Goal: Transaction & Acquisition: Purchase product/service

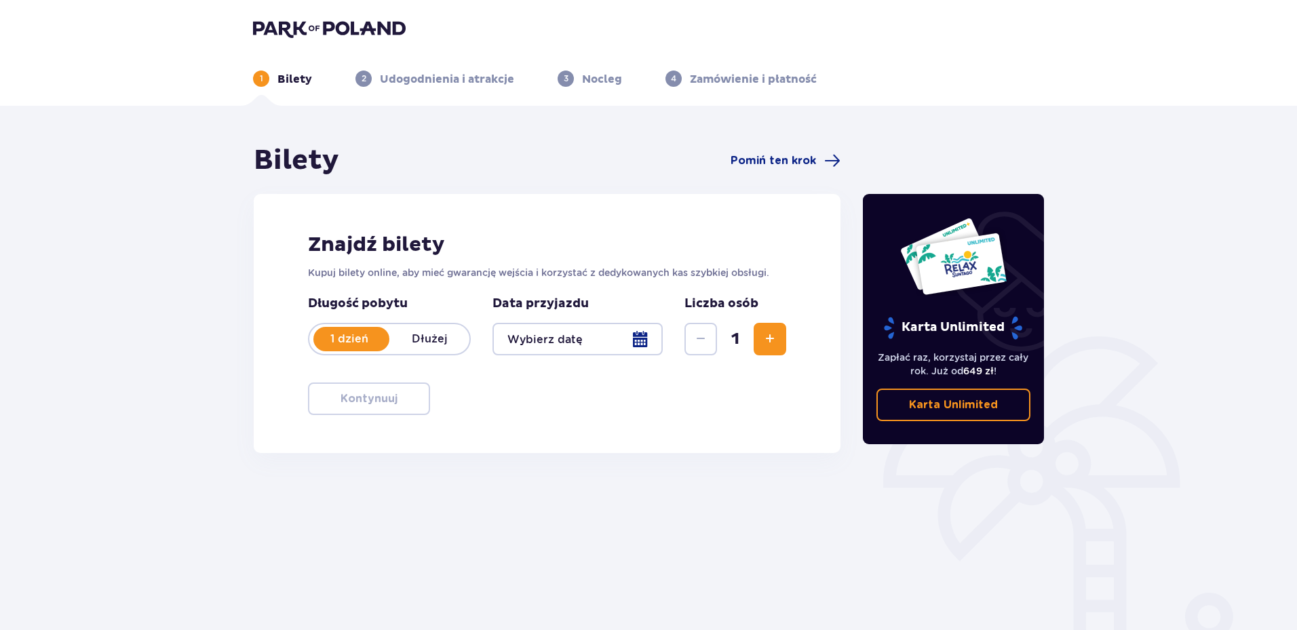
click at [651, 334] on div at bounding box center [578, 339] width 170 height 33
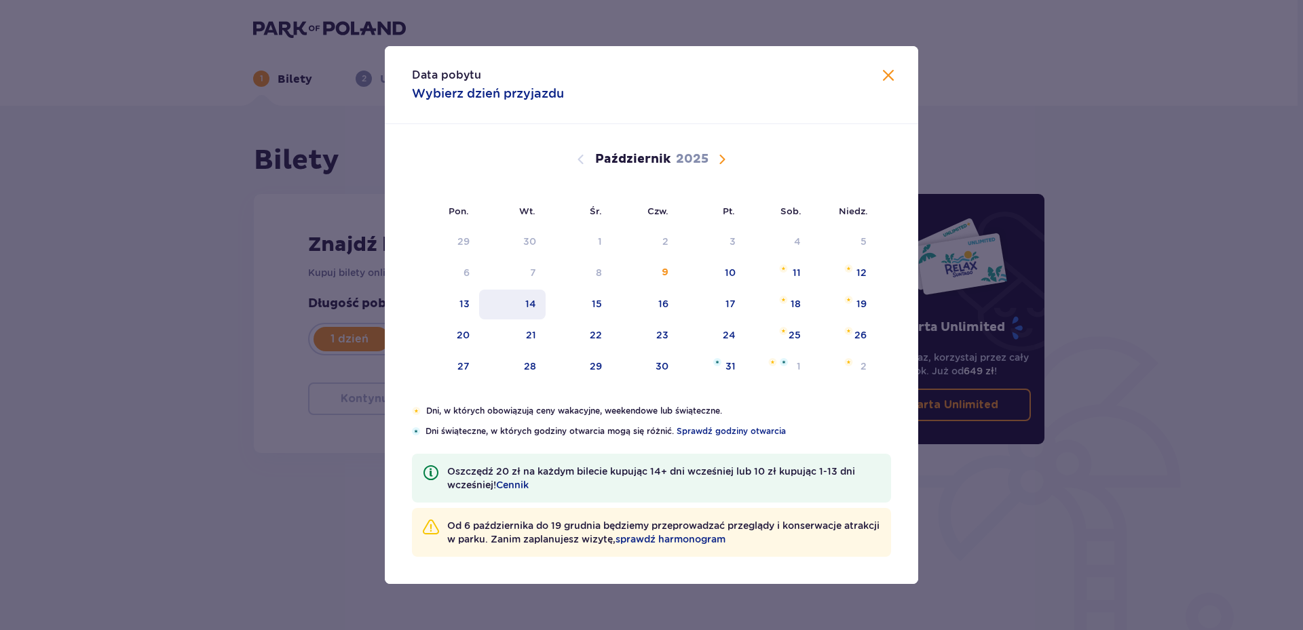
click at [523, 304] on div "14" at bounding box center [512, 305] width 67 height 30
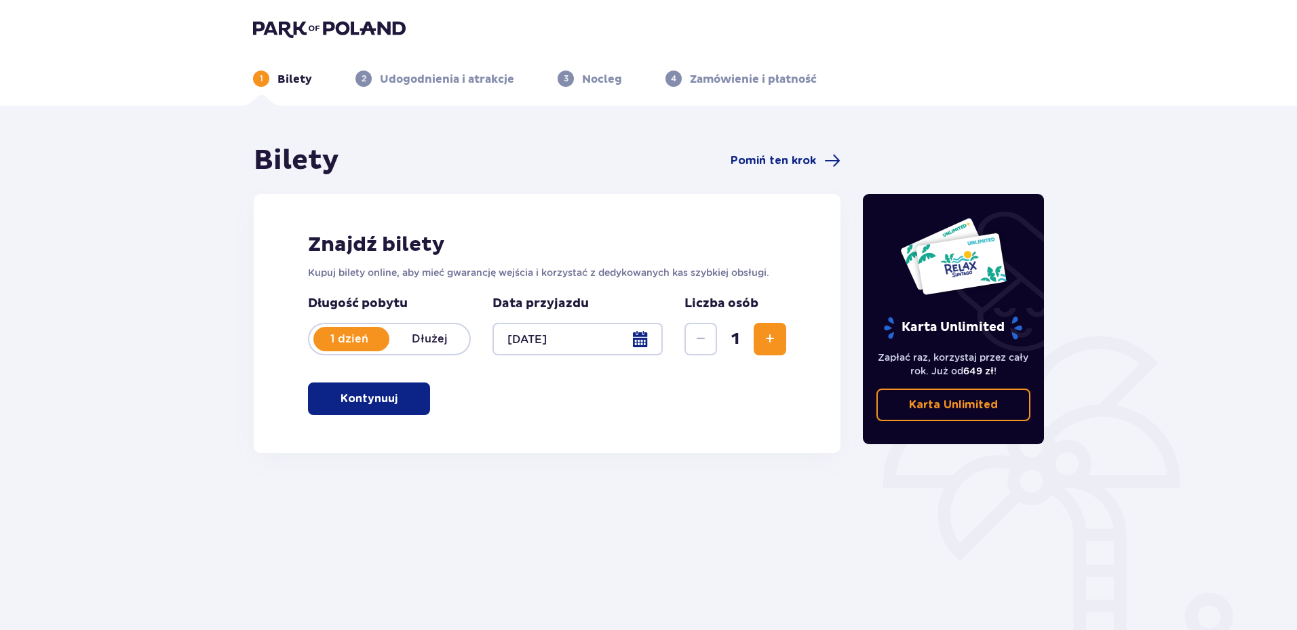
click at [341, 474] on div "Bilety Pomiń ten krok Znajdź bilety Kupuj bilety online, aby mieć gwarancję wej…" at bounding box center [547, 377] width 610 height 466
click at [757, 345] on button "Zwiększ" at bounding box center [770, 339] width 33 height 33
click at [398, 406] on span "button" at bounding box center [400, 399] width 16 height 16
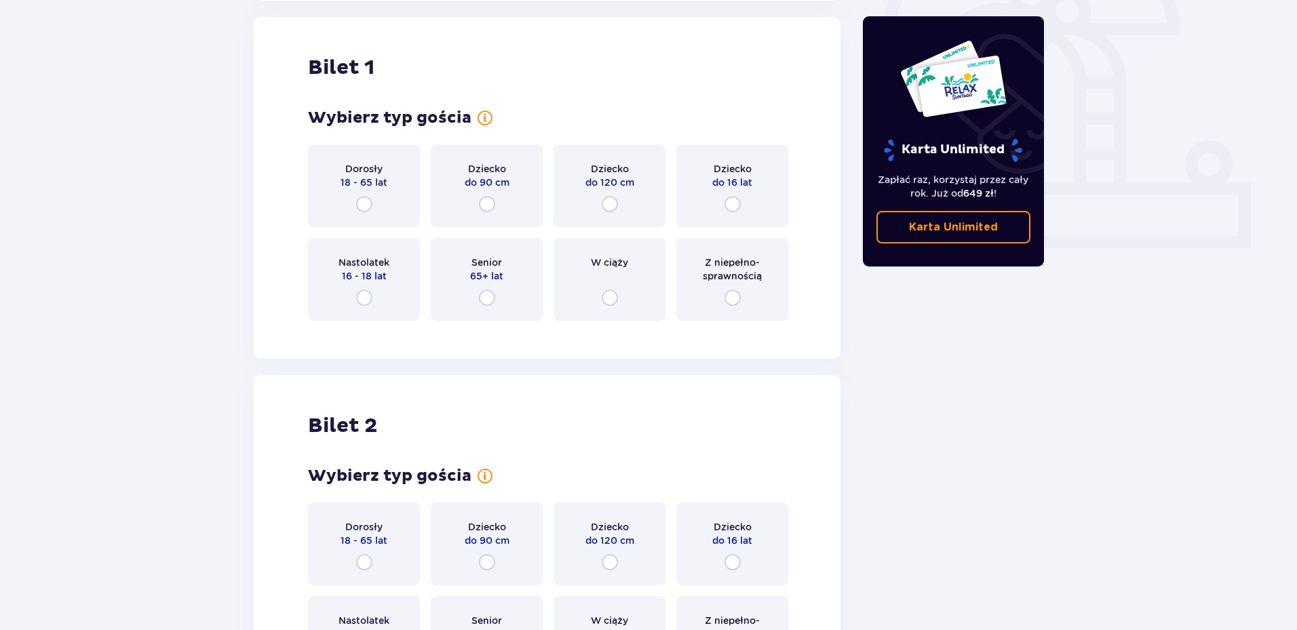
scroll to position [453, 0]
click at [373, 193] on div "Dorosły 18 - 65 lat" at bounding box center [364, 185] width 112 height 83
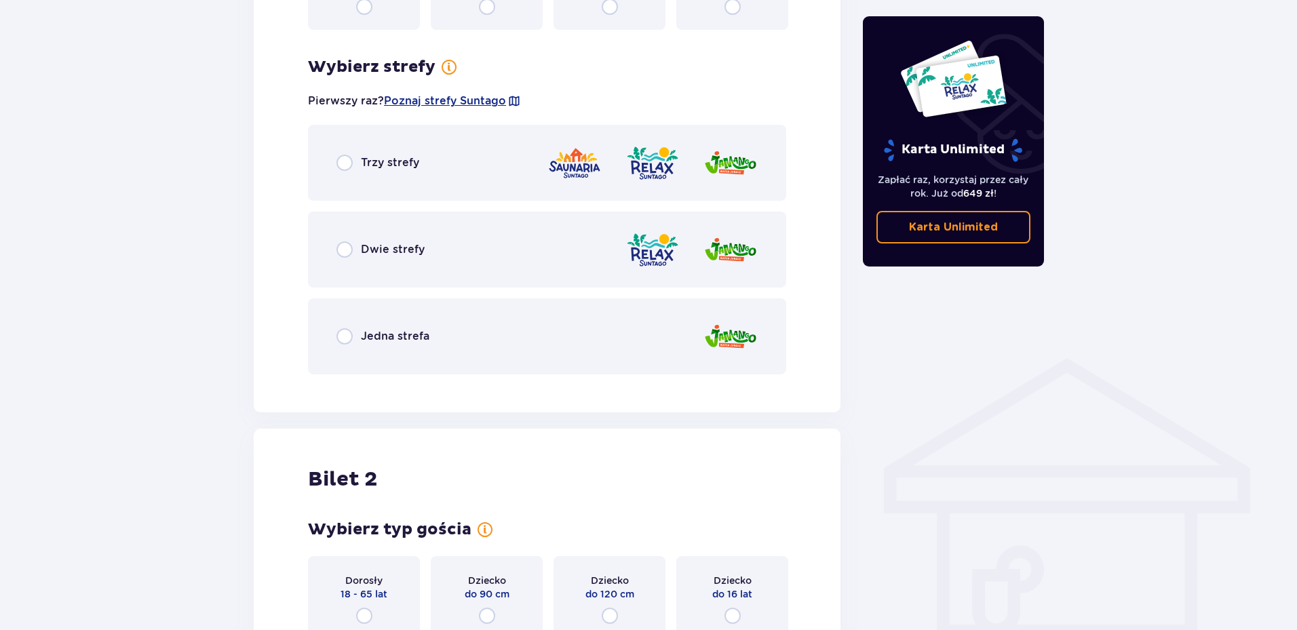
scroll to position [784, 0]
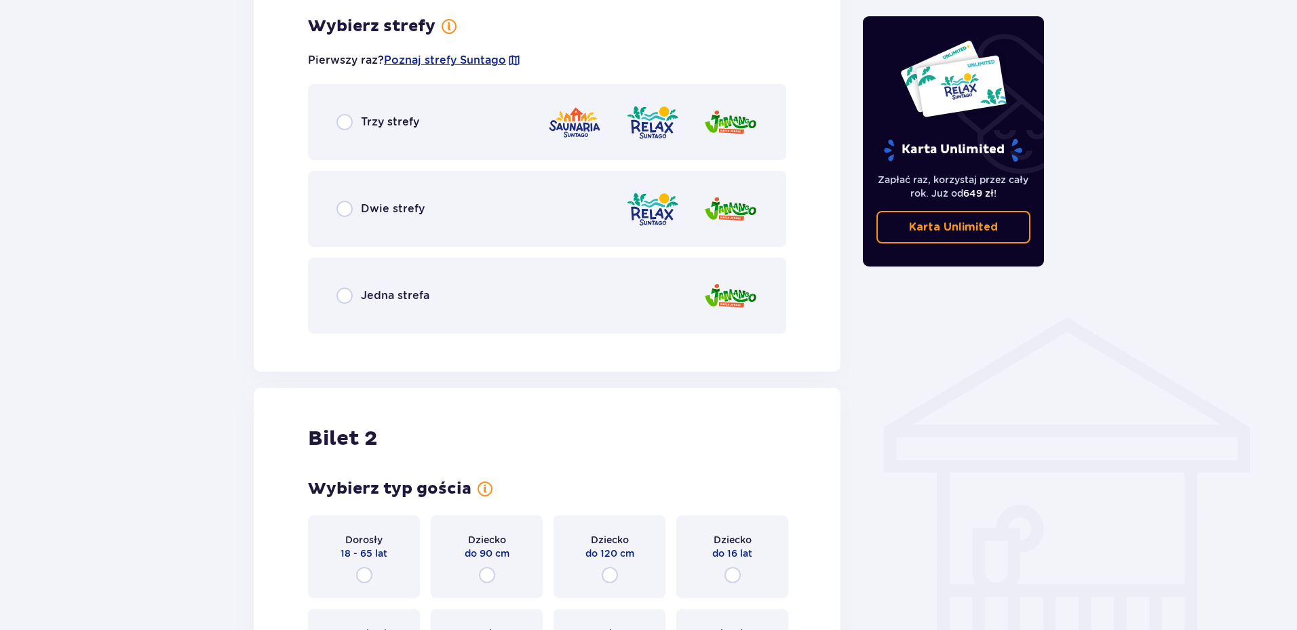
click at [411, 133] on div "Trzy strefy" at bounding box center [547, 122] width 478 height 76
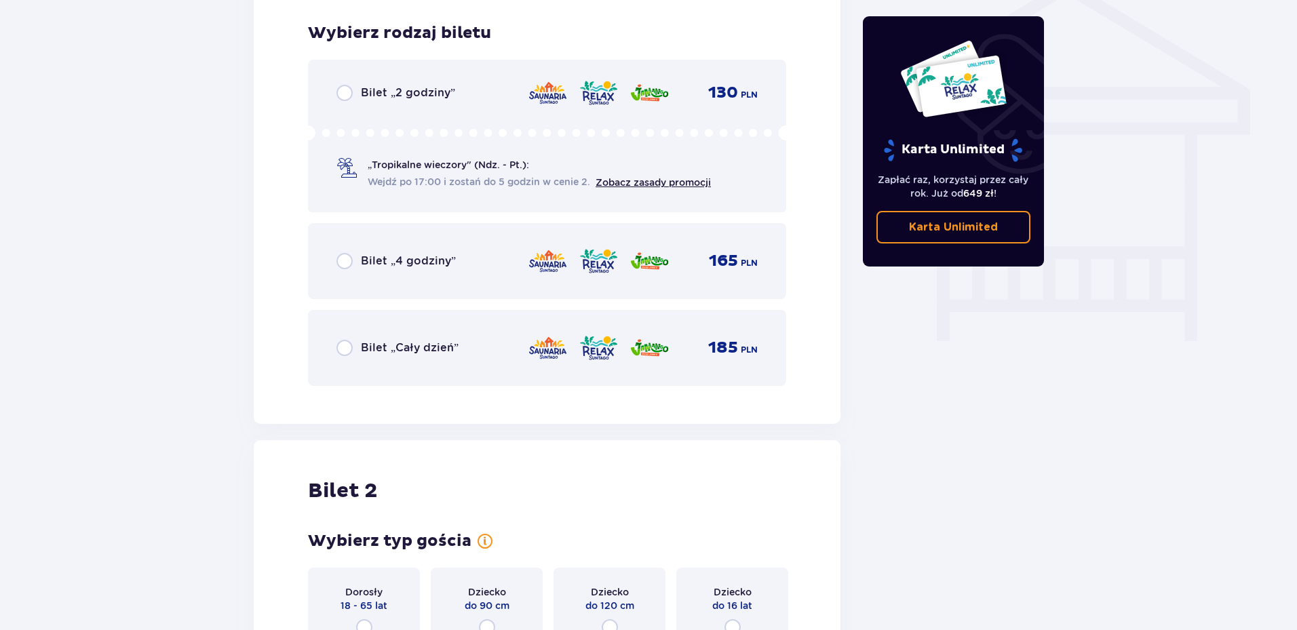
scroll to position [1129, 0]
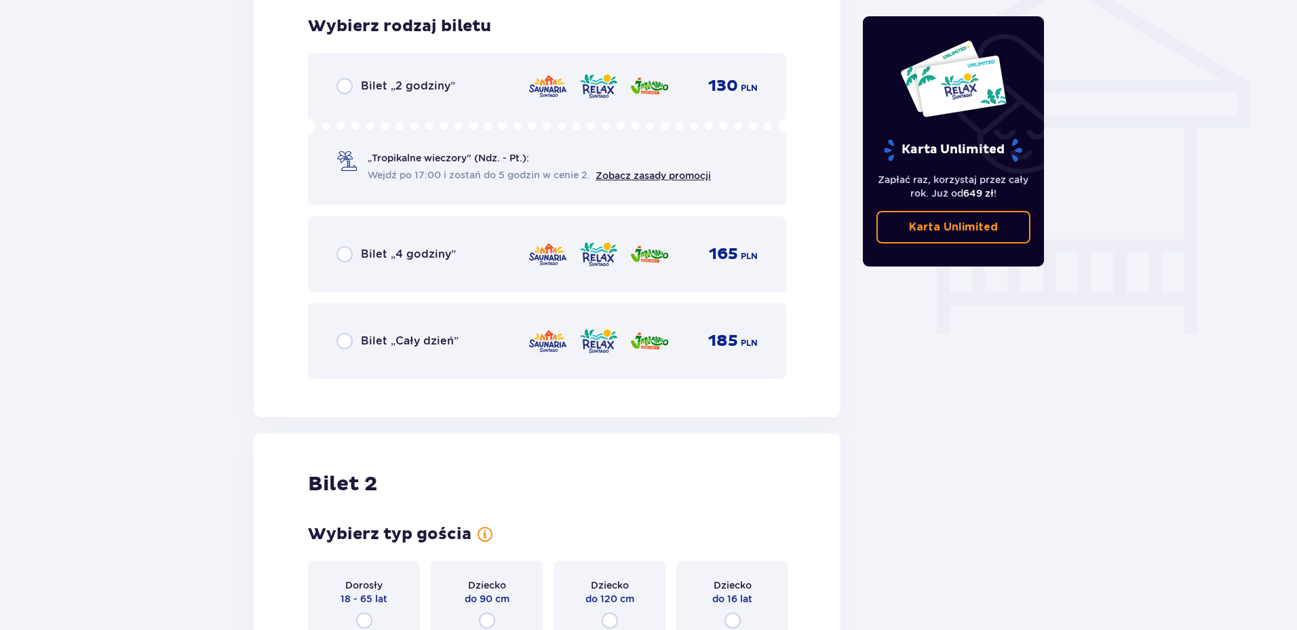
click at [445, 88] on span "Bilet „2 godziny”" at bounding box center [408, 86] width 94 height 15
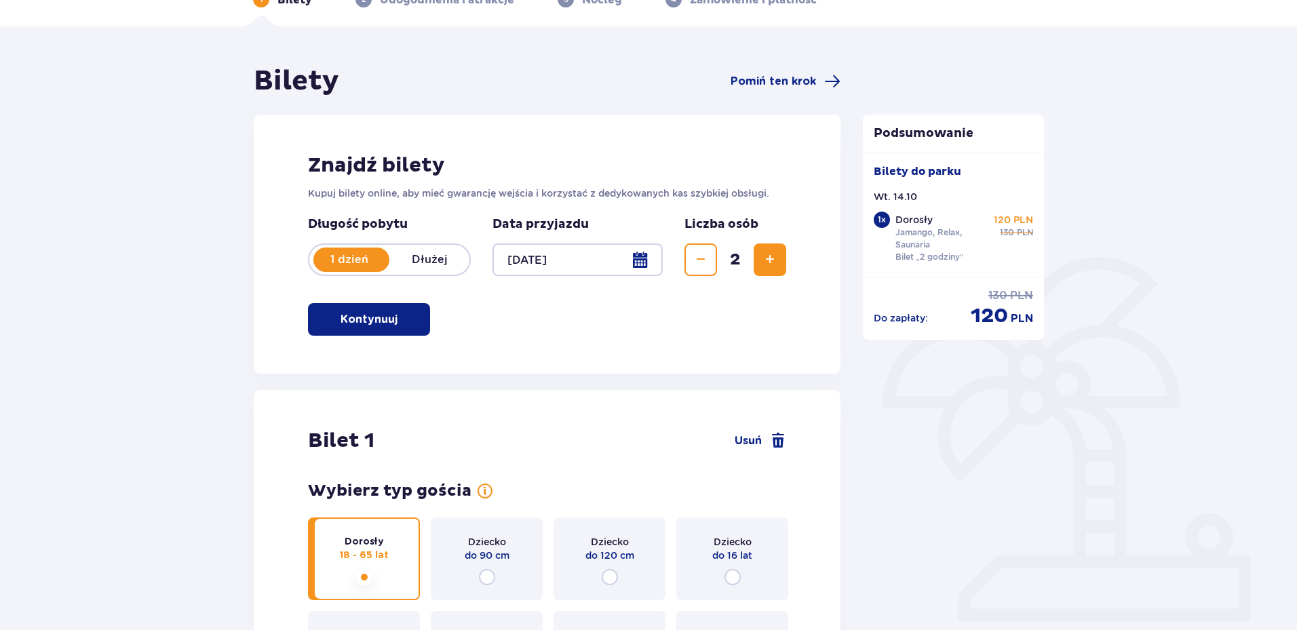
scroll to position [0, 0]
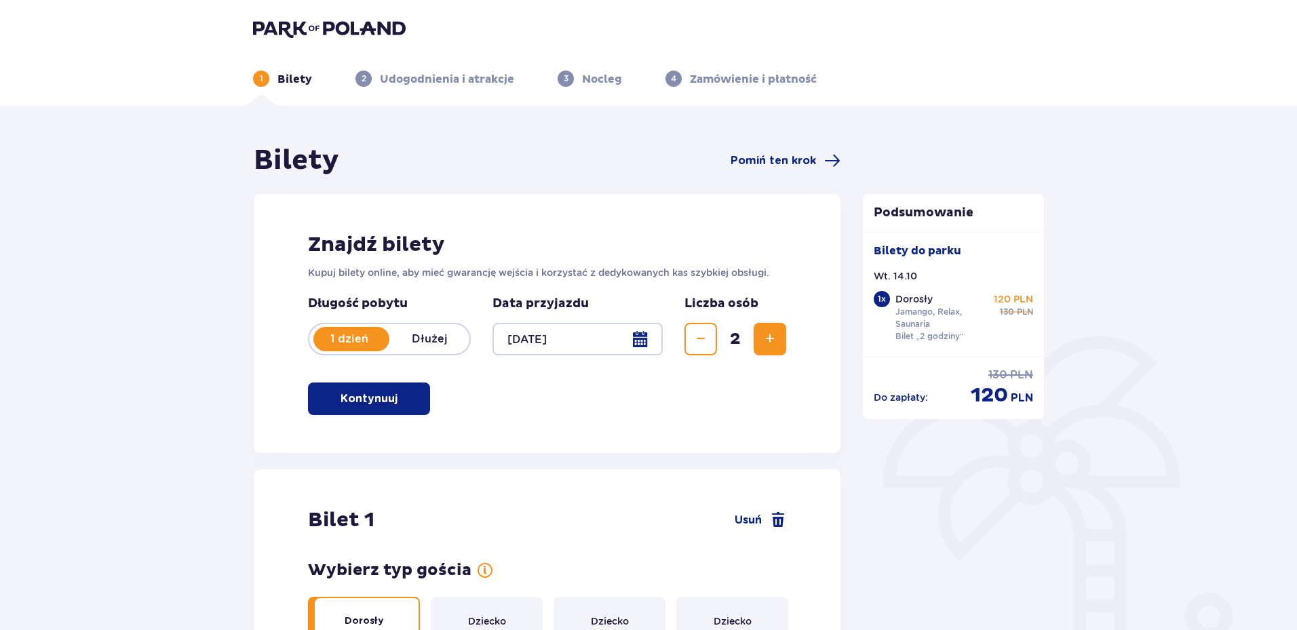
click at [659, 341] on div at bounding box center [578, 339] width 170 height 33
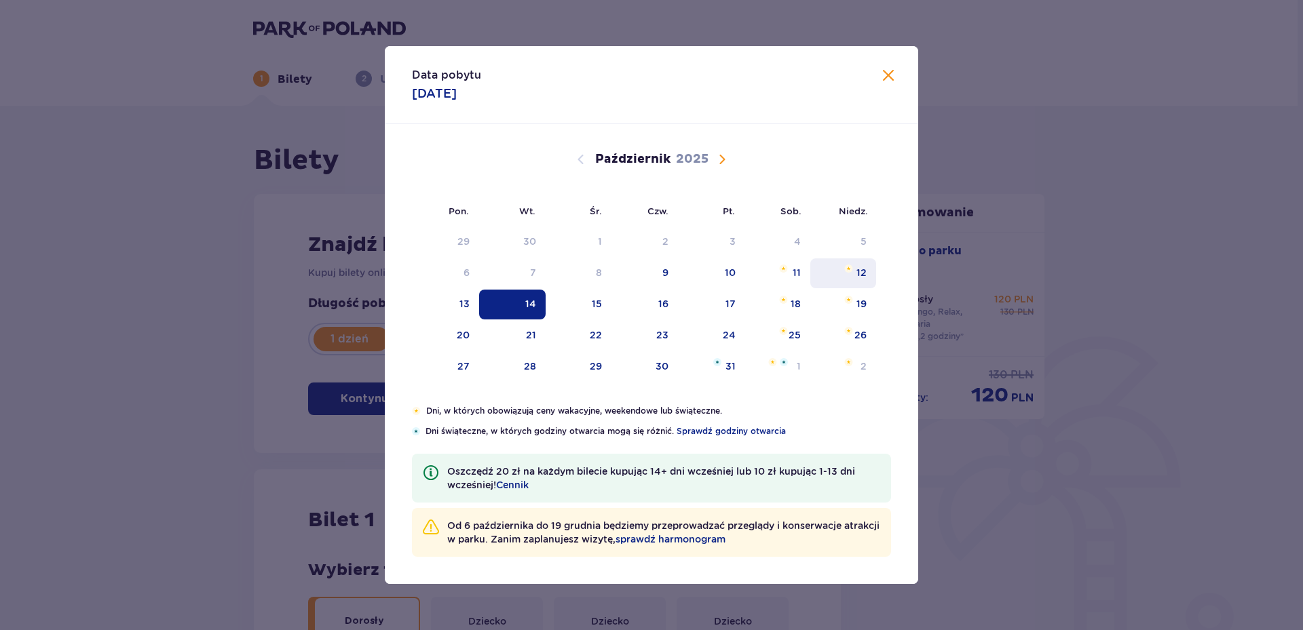
click at [863, 272] on div "12" at bounding box center [861, 273] width 10 height 14
type input "12.10.25"
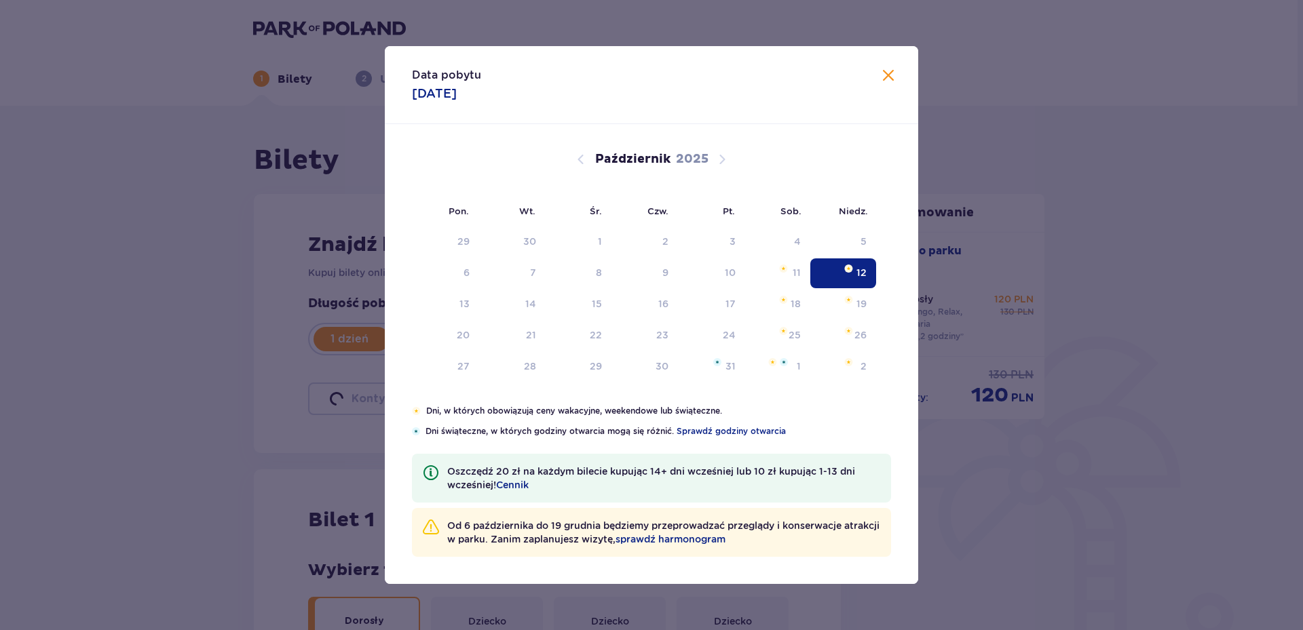
click at [863, 272] on div "Bilety do parku Wt. 14.10 1 x Dorosły Jamango, Relax, Saunaria Bilet „2 godziny…" at bounding box center [954, 294] width 182 height 124
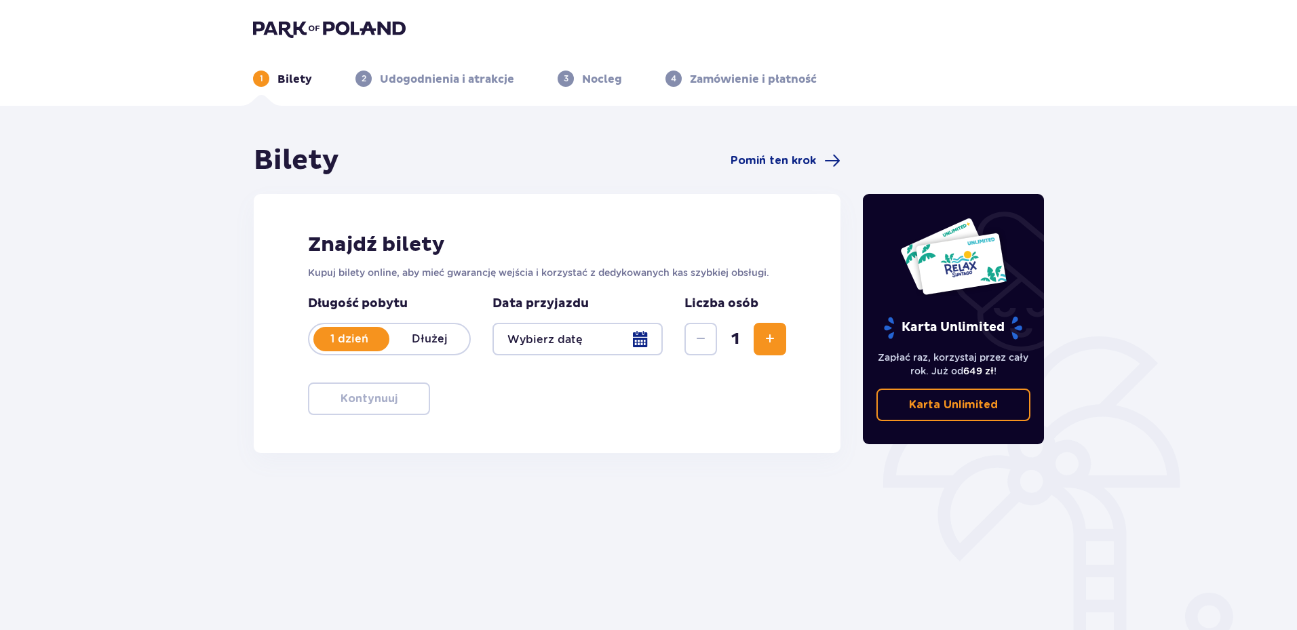
click at [642, 337] on div at bounding box center [578, 339] width 170 height 33
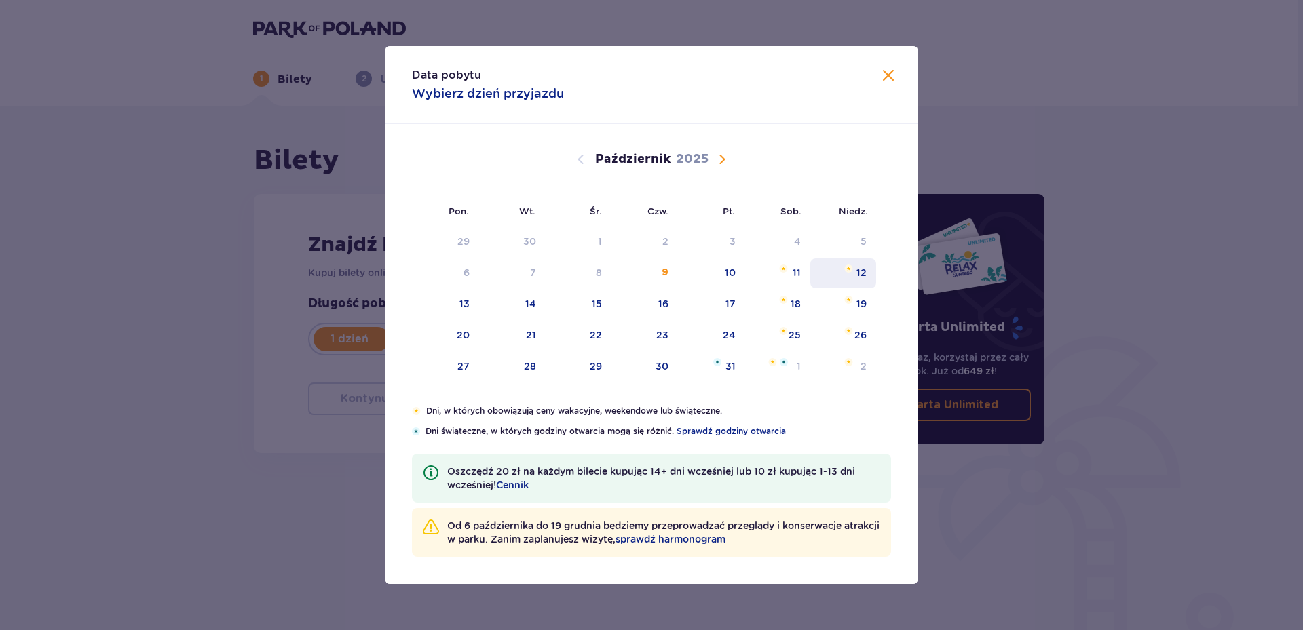
click at [841, 269] on div "12" at bounding box center [843, 274] width 66 height 30
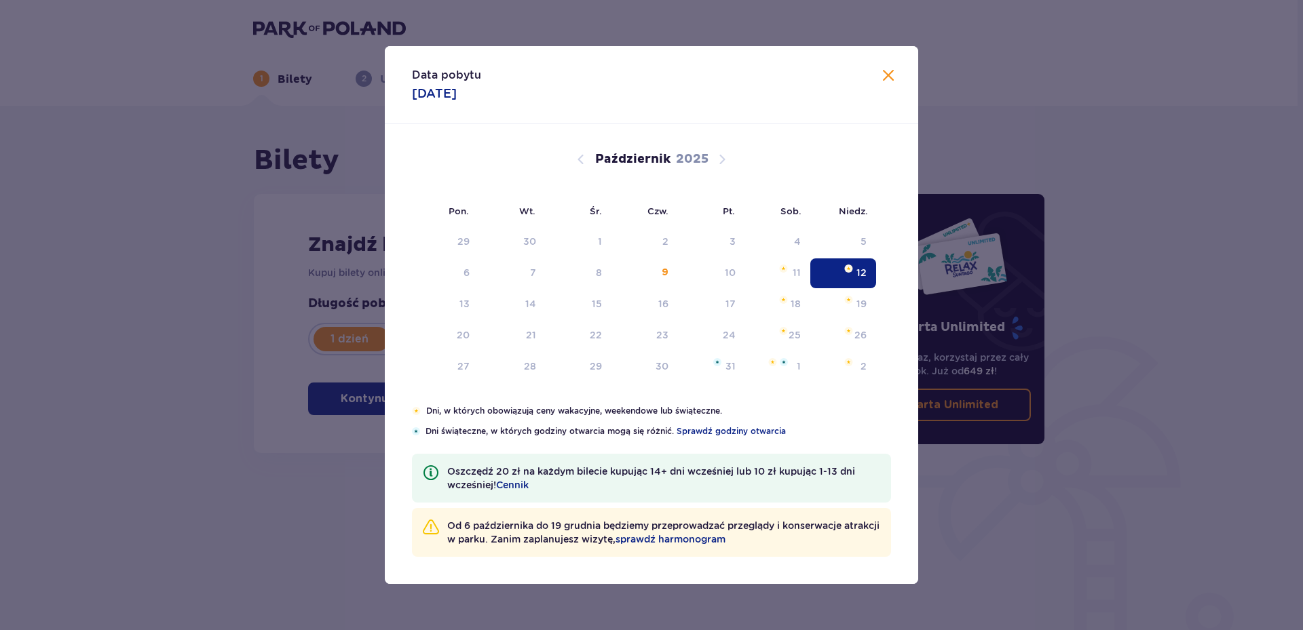
type input "12.10.25"
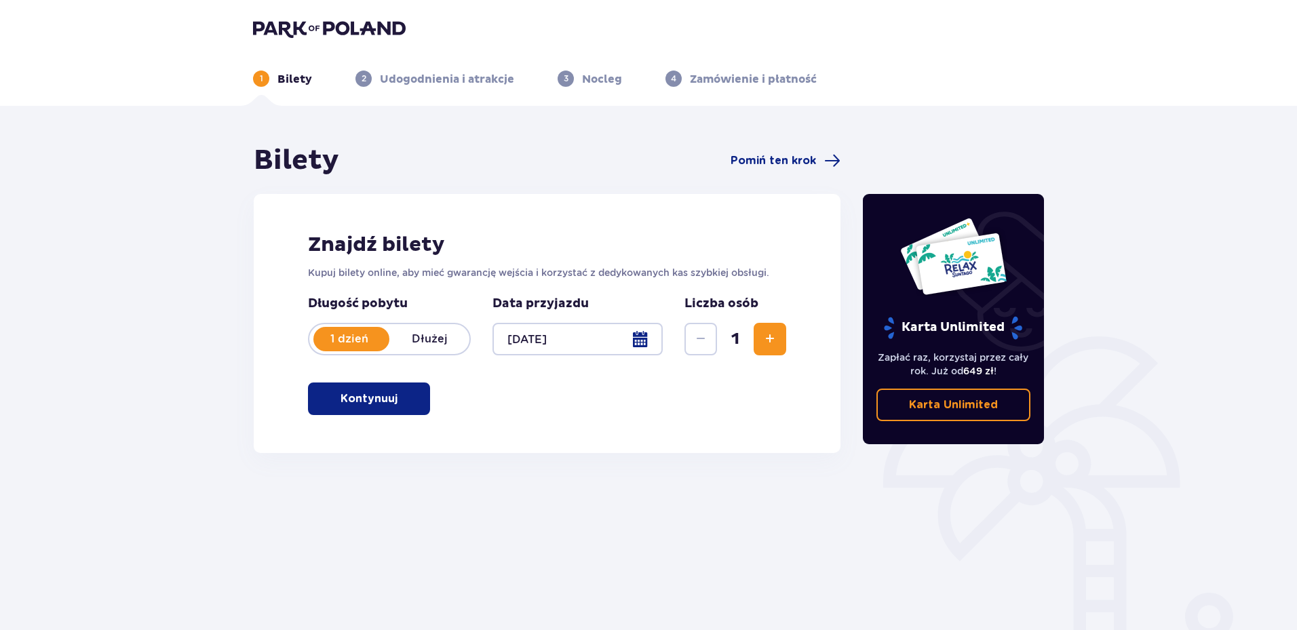
click at [408, 400] on span "button" at bounding box center [400, 399] width 16 height 16
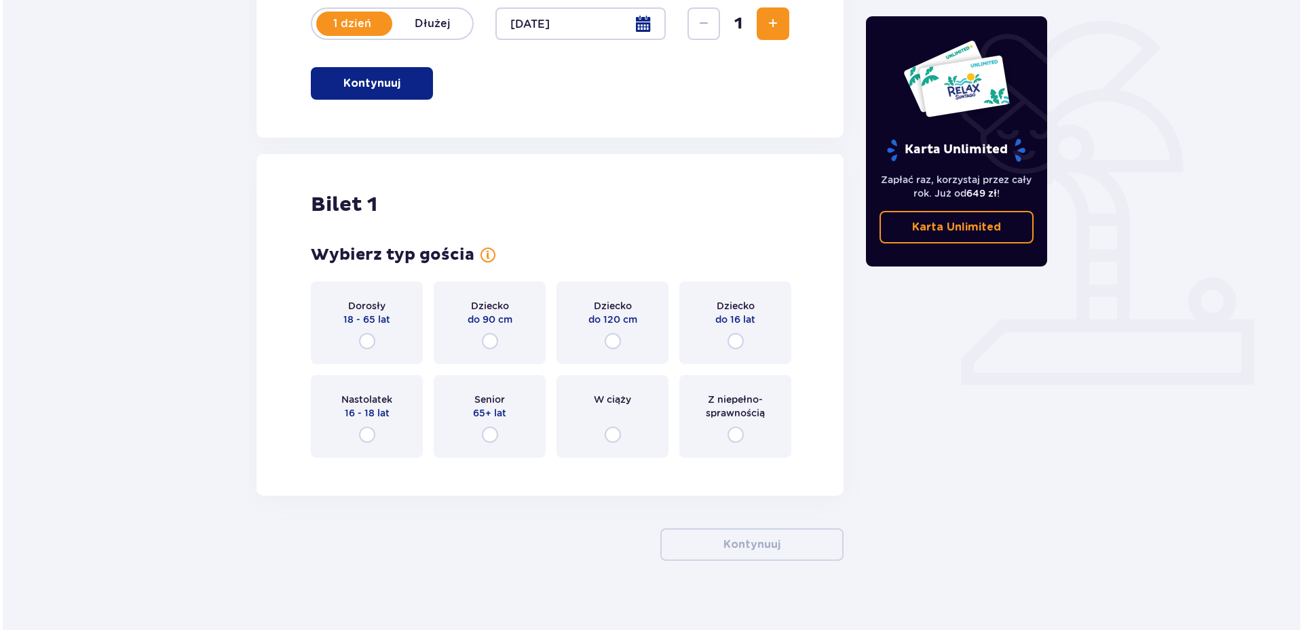
scroll to position [328, 0]
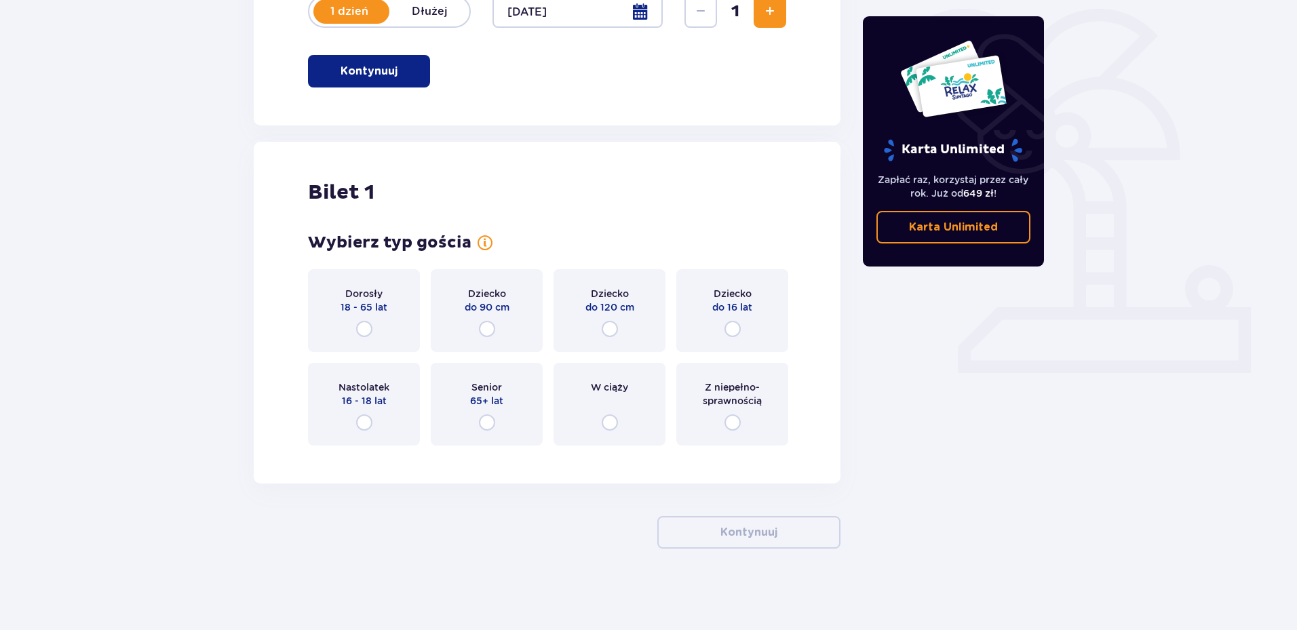
click at [641, 19] on div at bounding box center [578, 11] width 170 height 33
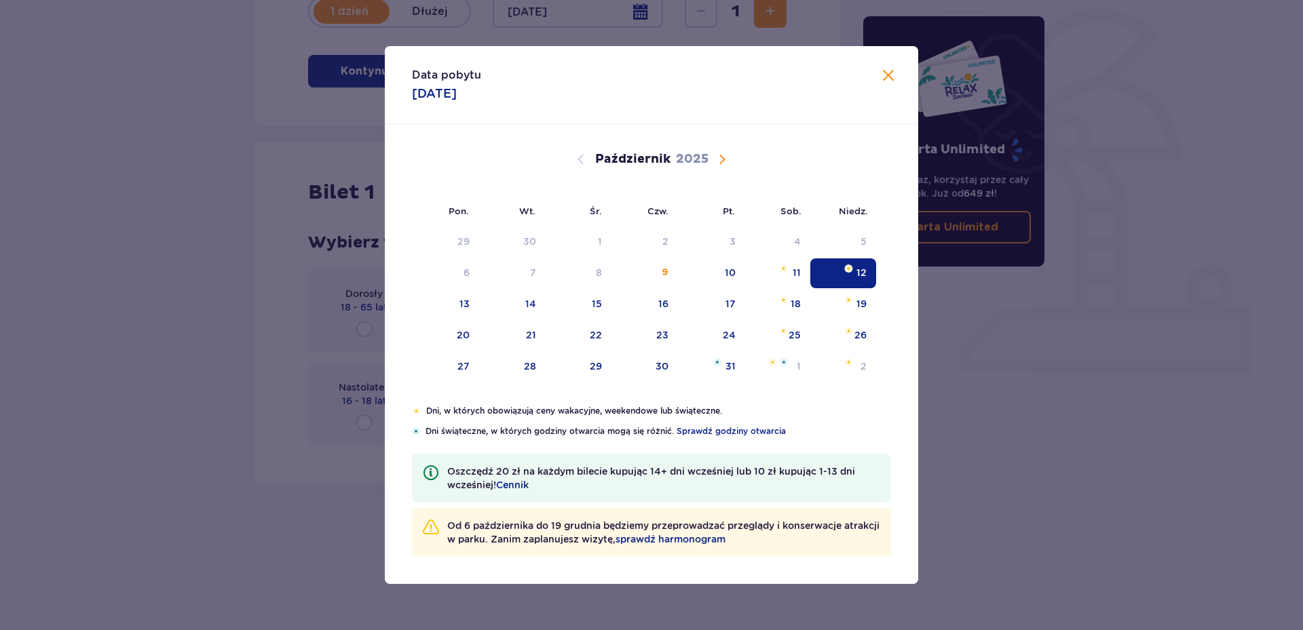
click at [896, 75] on span "Zamknij" at bounding box center [888, 76] width 16 height 16
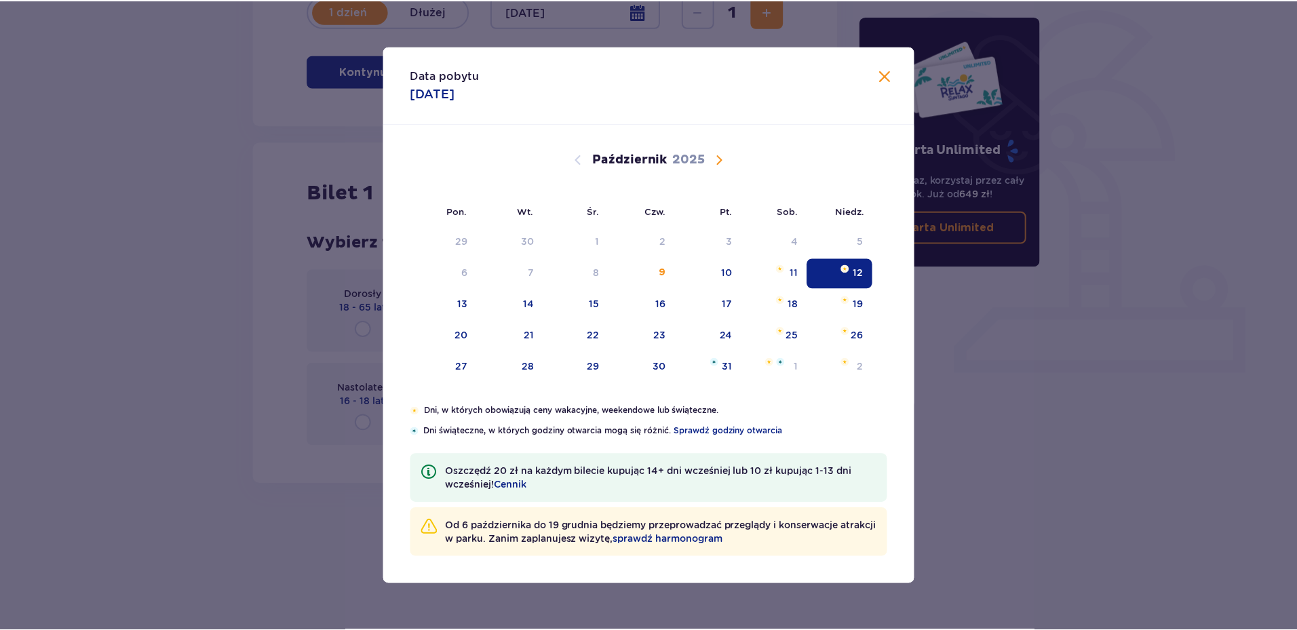
scroll to position [323, 0]
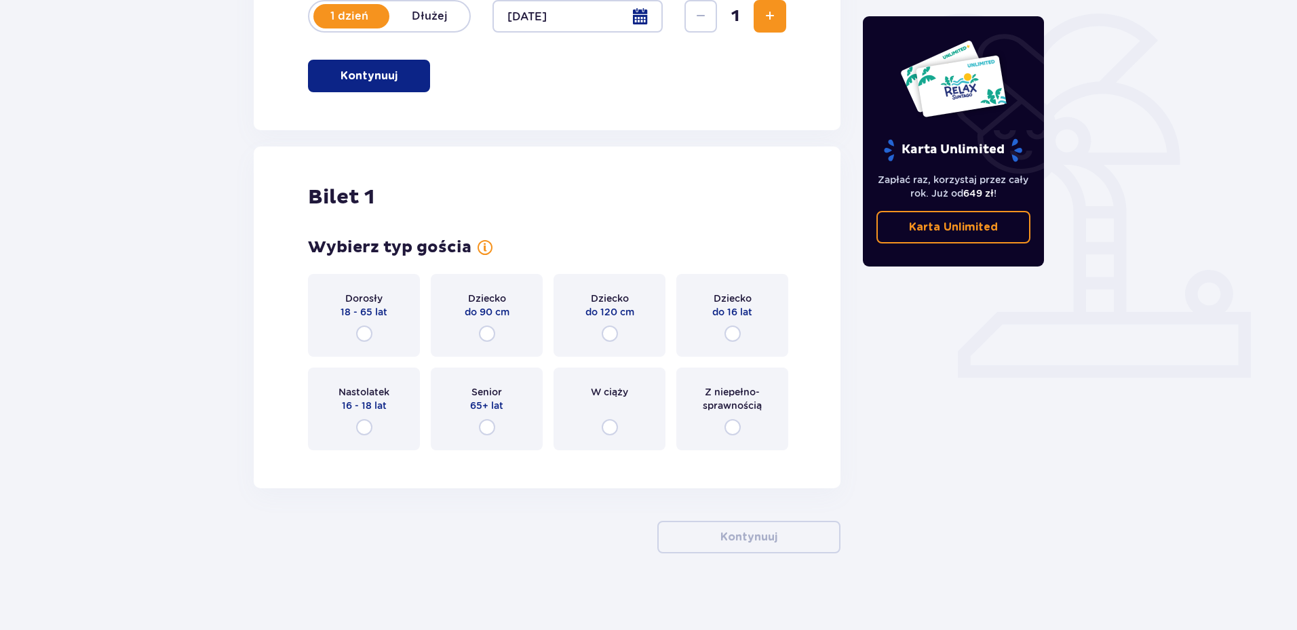
click at [356, 319] on span "18 - 65 lat" at bounding box center [364, 312] width 47 height 14
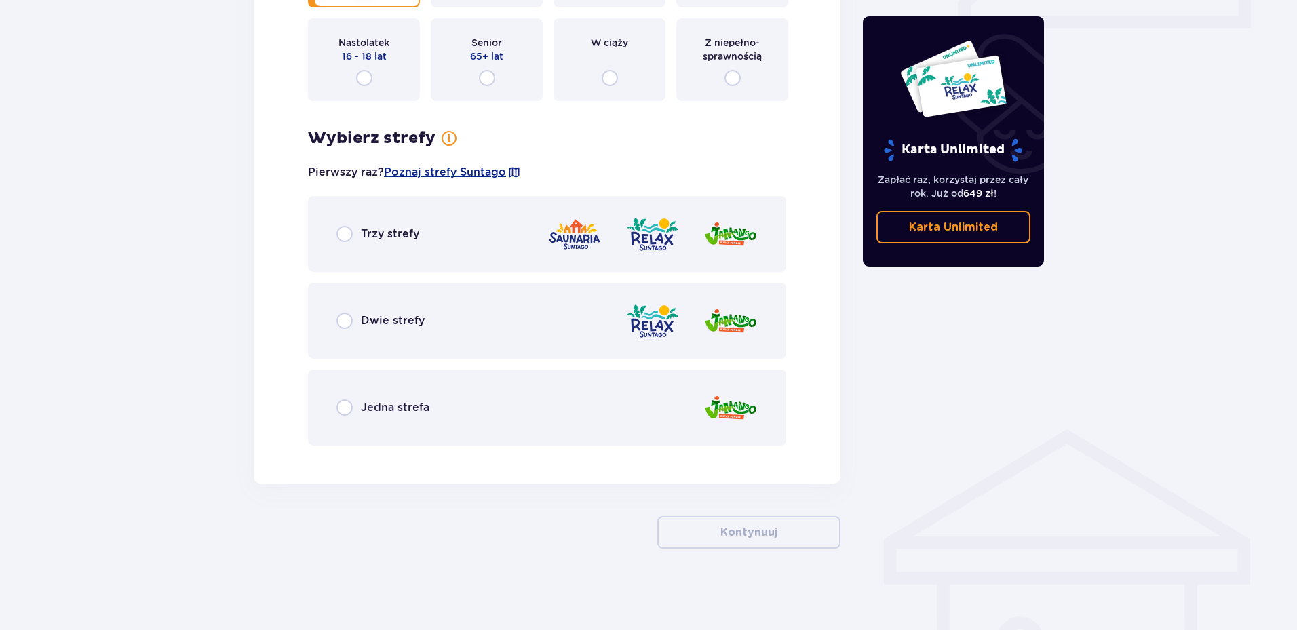
click at [459, 236] on div "Trzy strefy" at bounding box center [547, 234] width 478 height 76
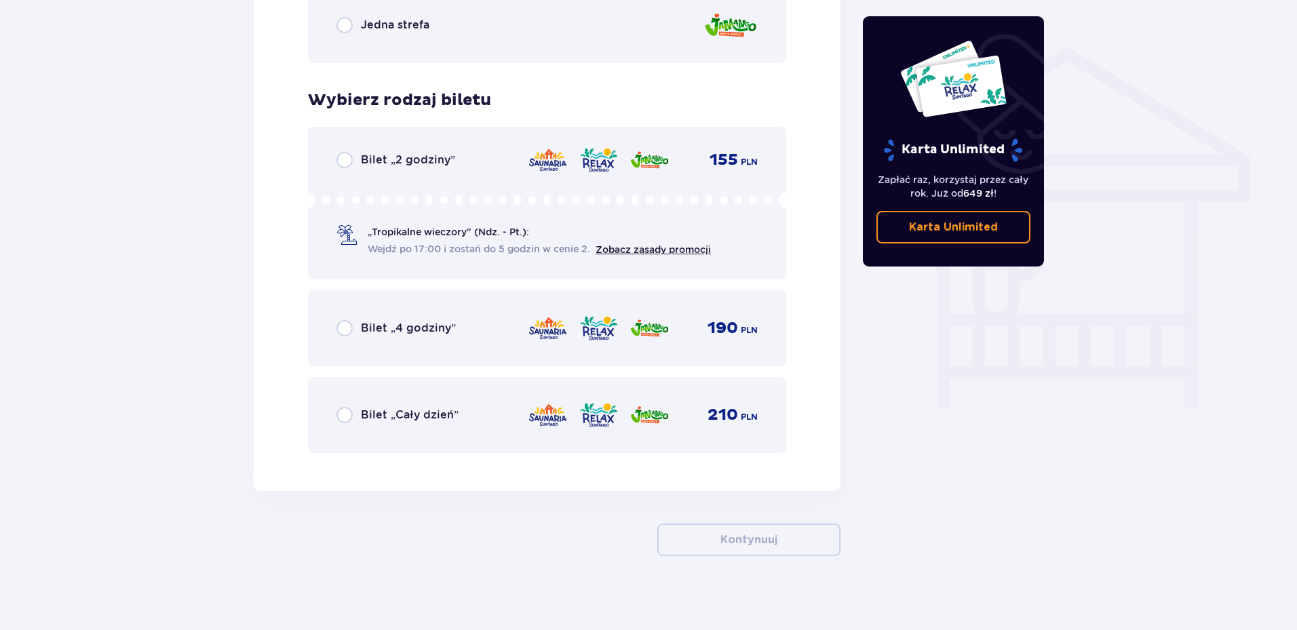
scroll to position [1063, 0]
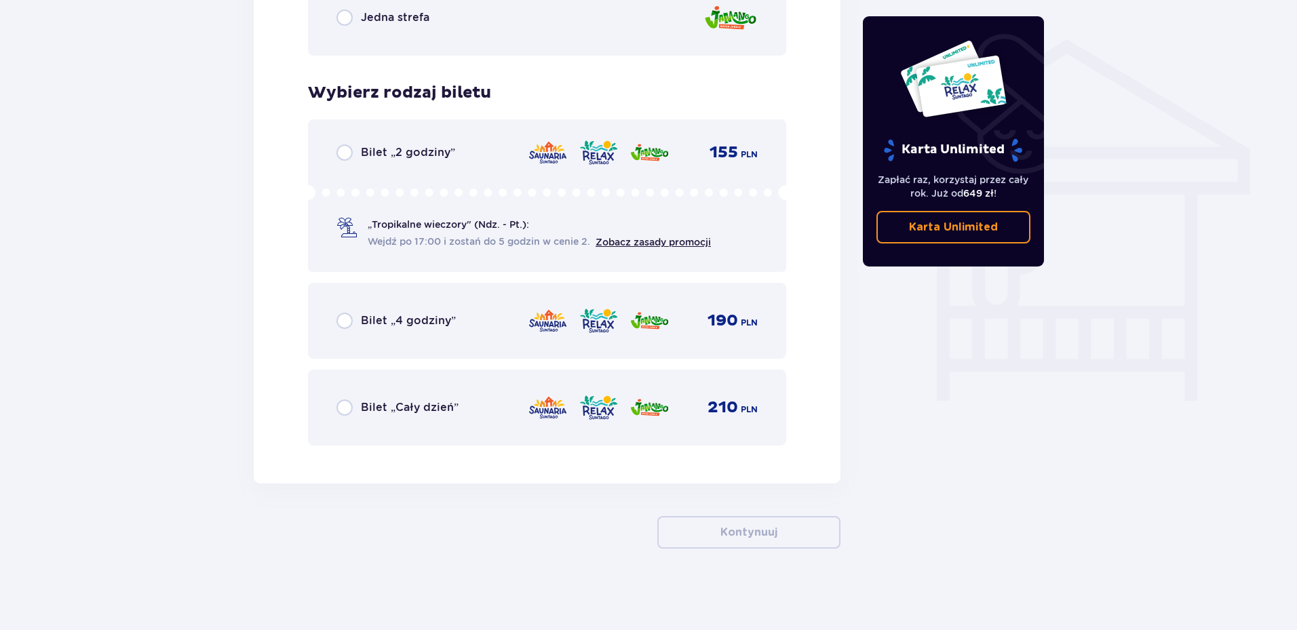
click at [461, 159] on div "Bilet „2 godziny” 155 PLN" at bounding box center [547, 153] width 421 height 16
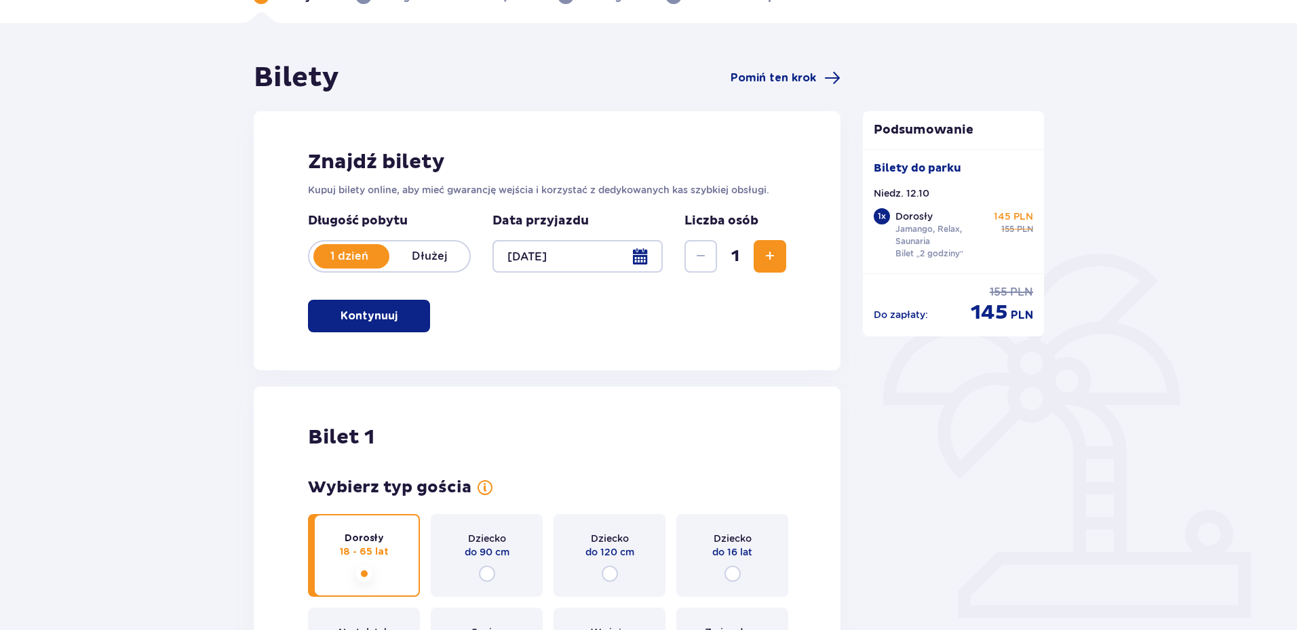
scroll to position [0, 0]
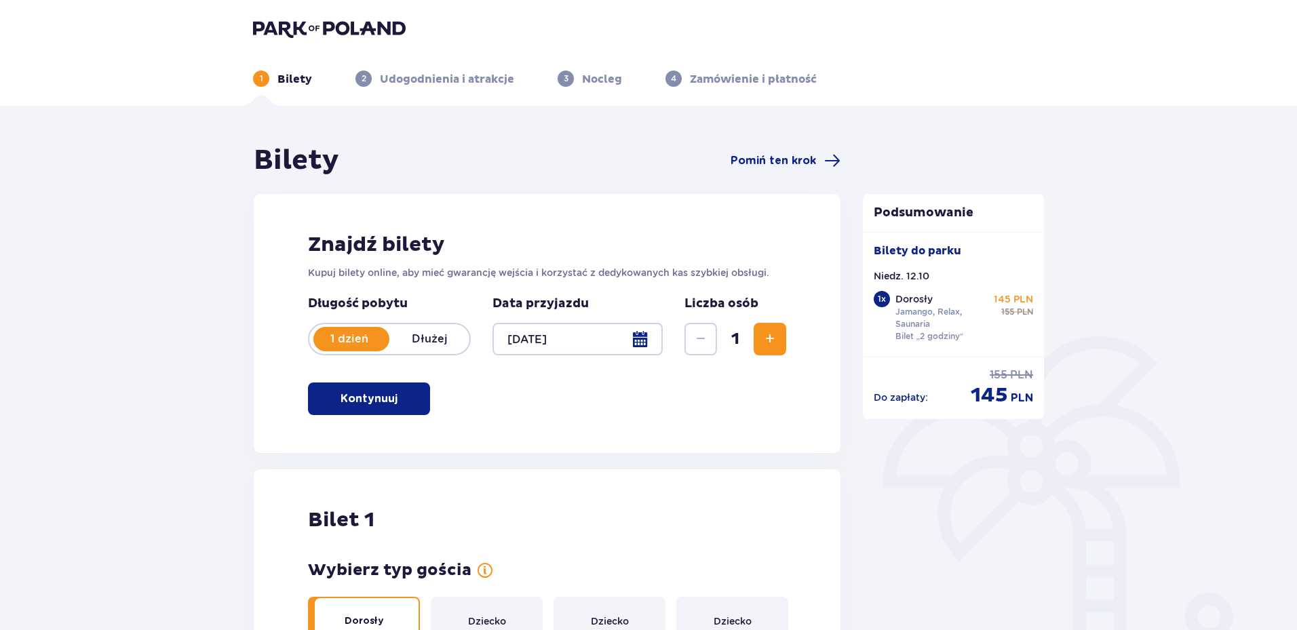
click at [317, 26] on img at bounding box center [329, 28] width 153 height 19
